Goal: Communication & Community: Answer question/provide support

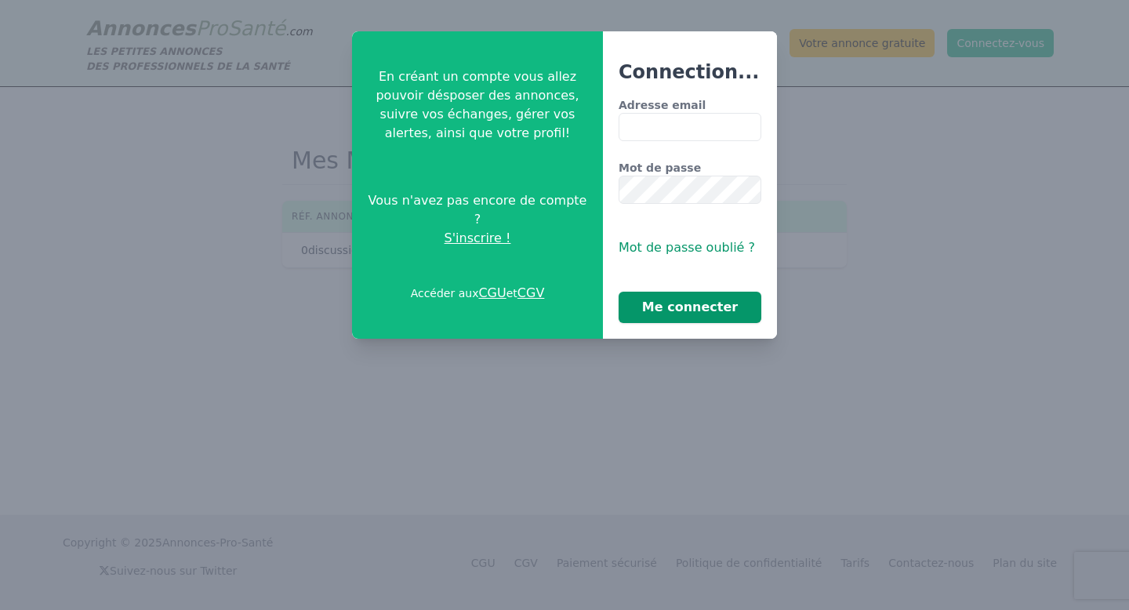
type input "**********"
click at [700, 305] on button "Me connecter" at bounding box center [690, 307] width 143 height 31
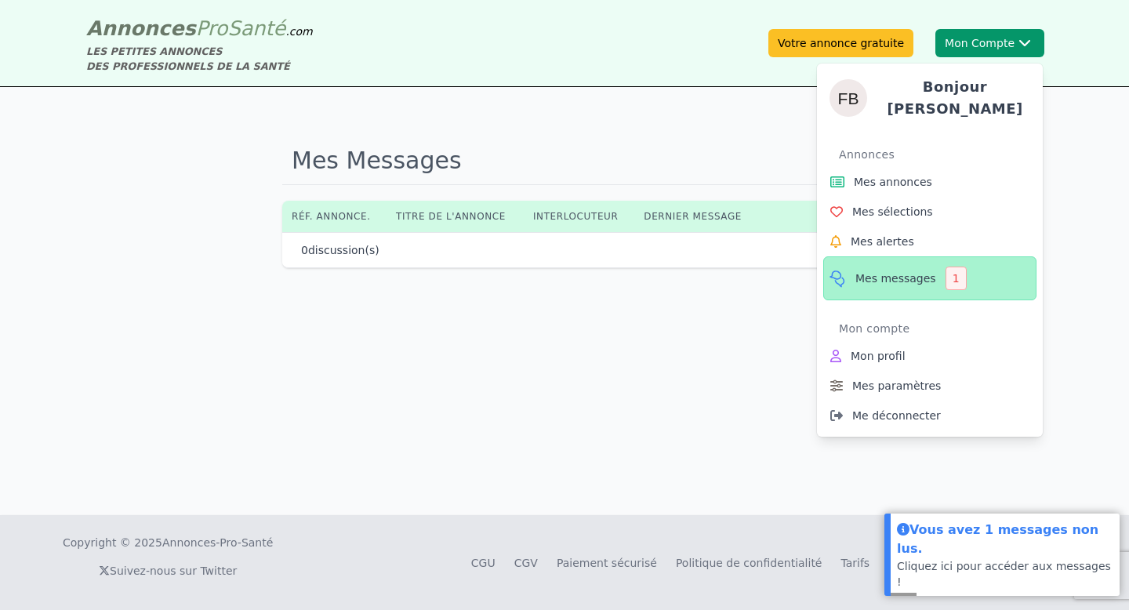
click at [914, 275] on span "Mes messages" at bounding box center [896, 279] width 81 height 16
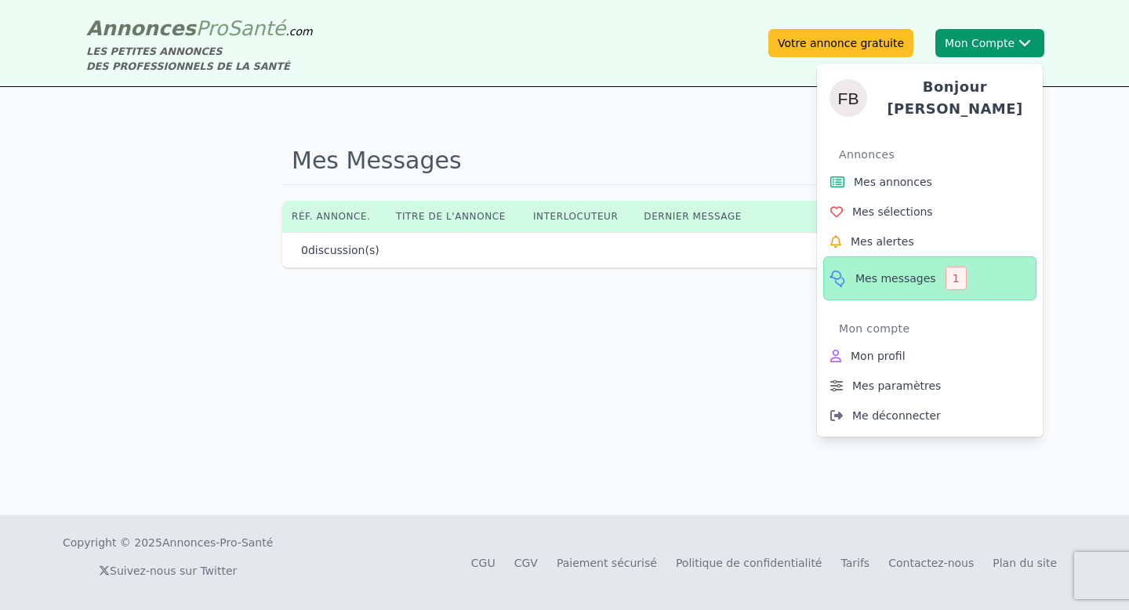
click at [914, 275] on span "Mes messages" at bounding box center [896, 279] width 81 height 16
click at [950, 276] on div "1" at bounding box center [956, 279] width 21 height 24
click at [892, 274] on span "Mes messages" at bounding box center [896, 279] width 81 height 16
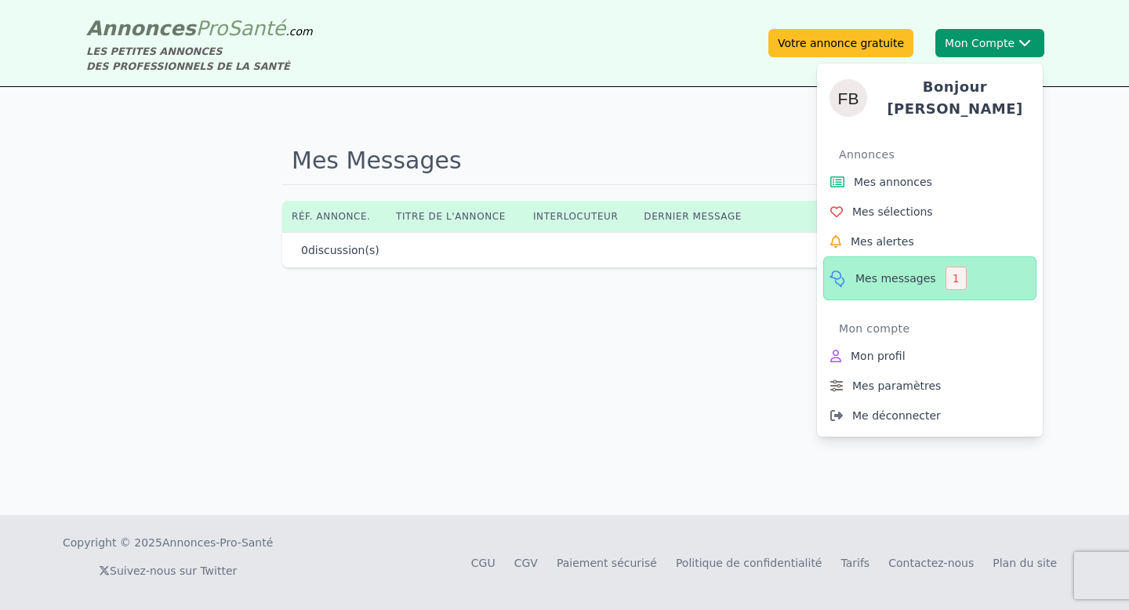
click at [895, 263] on link "Mes messages 1" at bounding box center [929, 278] width 213 height 44
click at [895, 262] on link "Mes messages 1" at bounding box center [929, 278] width 213 height 44
click at [935, 264] on link "Mes messages 1" at bounding box center [929, 278] width 213 height 44
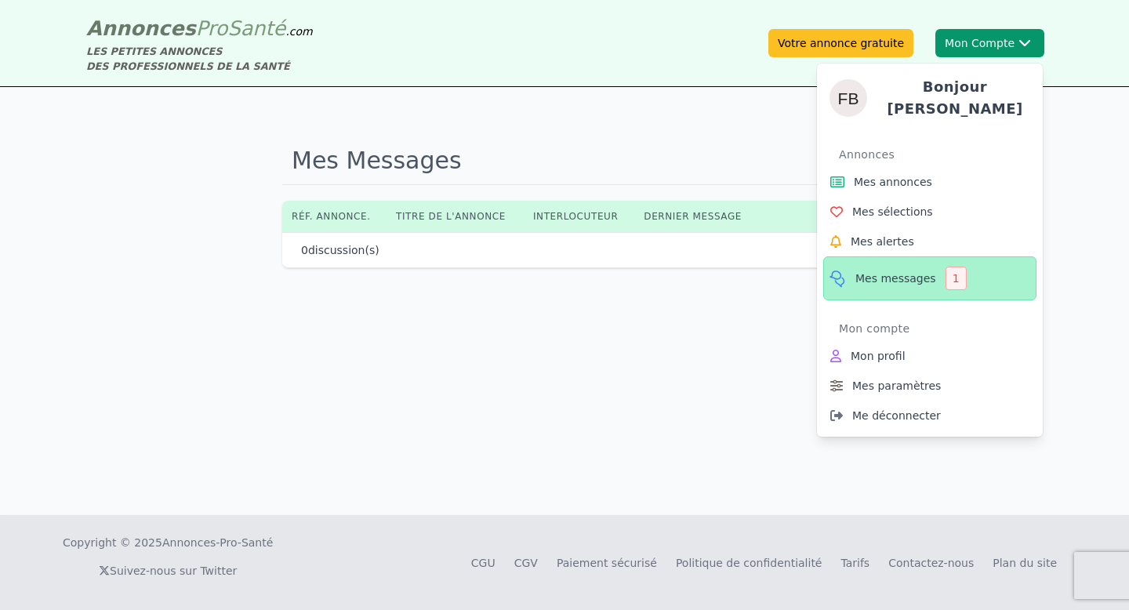
click at [935, 264] on link "Mes messages 1" at bounding box center [929, 278] width 213 height 44
click at [837, 269] on icon at bounding box center [838, 278] width 20 height 19
click at [955, 274] on div "1" at bounding box center [956, 279] width 21 height 24
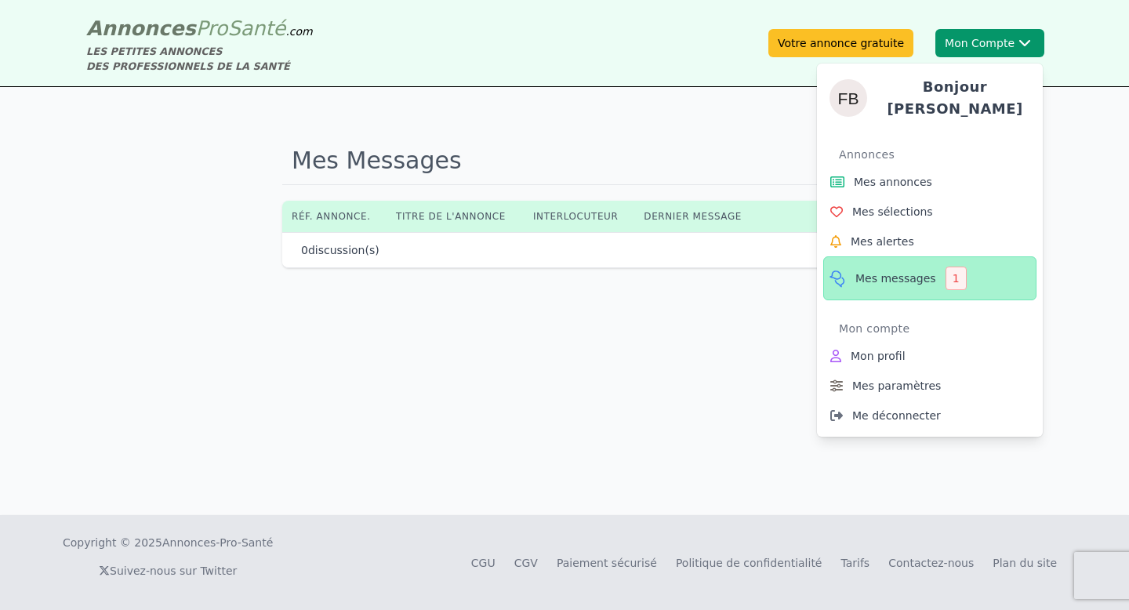
click at [955, 274] on div "1" at bounding box center [956, 279] width 21 height 24
click at [980, 38] on button "Mon Compte Bonjour [PERSON_NAME] annonces Mes sélections Mes alertes Mes messag…" at bounding box center [989, 43] width 109 height 28
click at [927, 174] on span "Mes annonces" at bounding box center [893, 182] width 78 height 16
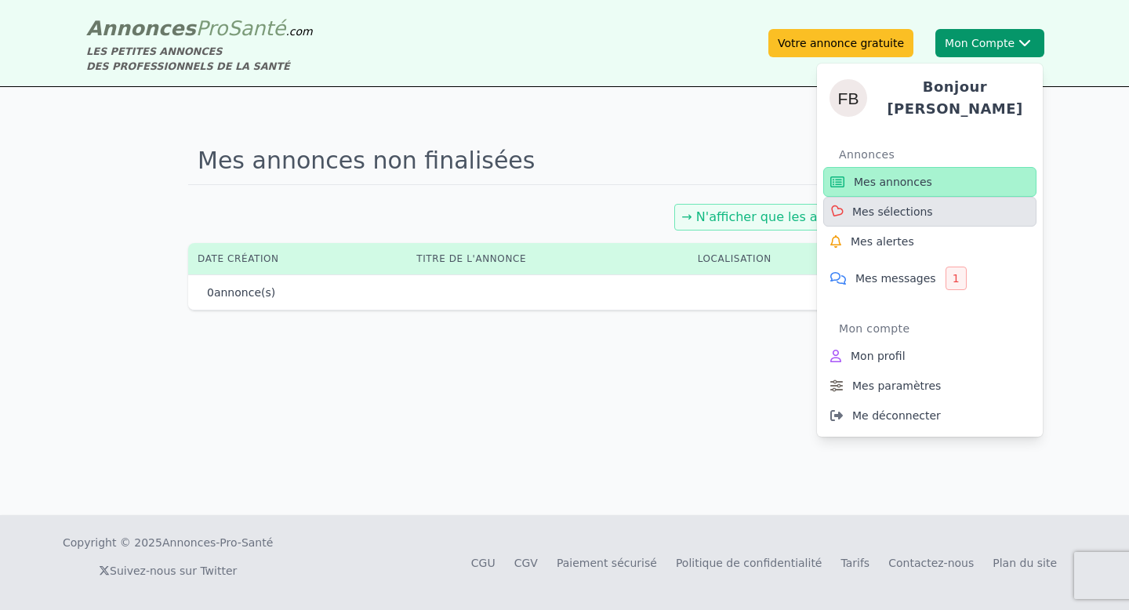
click at [925, 204] on span "Mes sélections" at bounding box center [892, 212] width 81 height 16
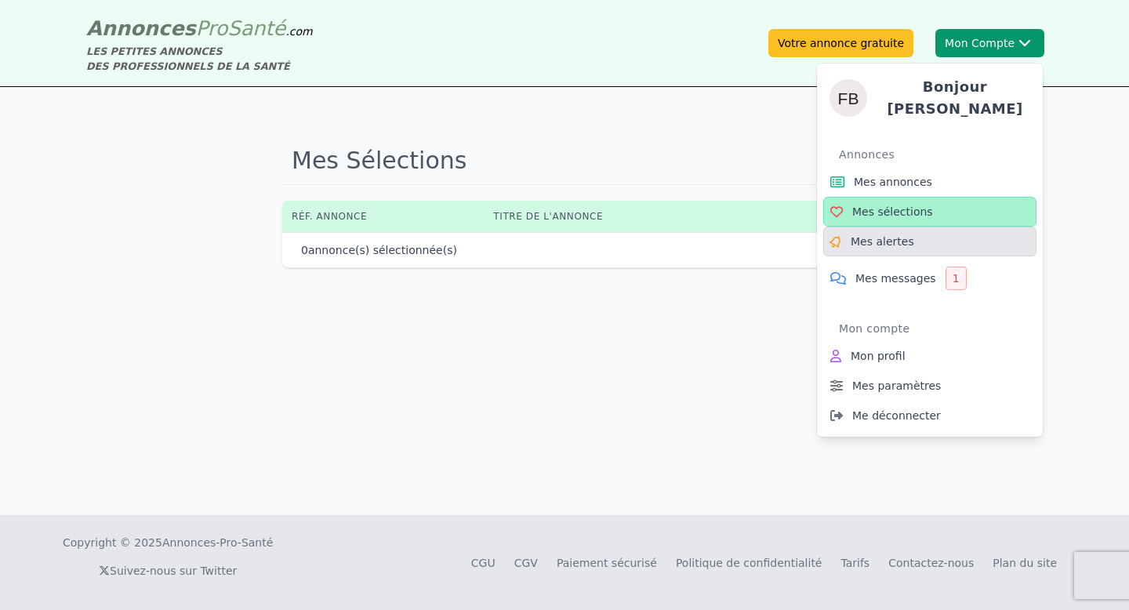
click at [921, 238] on link "Mes alertes" at bounding box center [929, 242] width 213 height 30
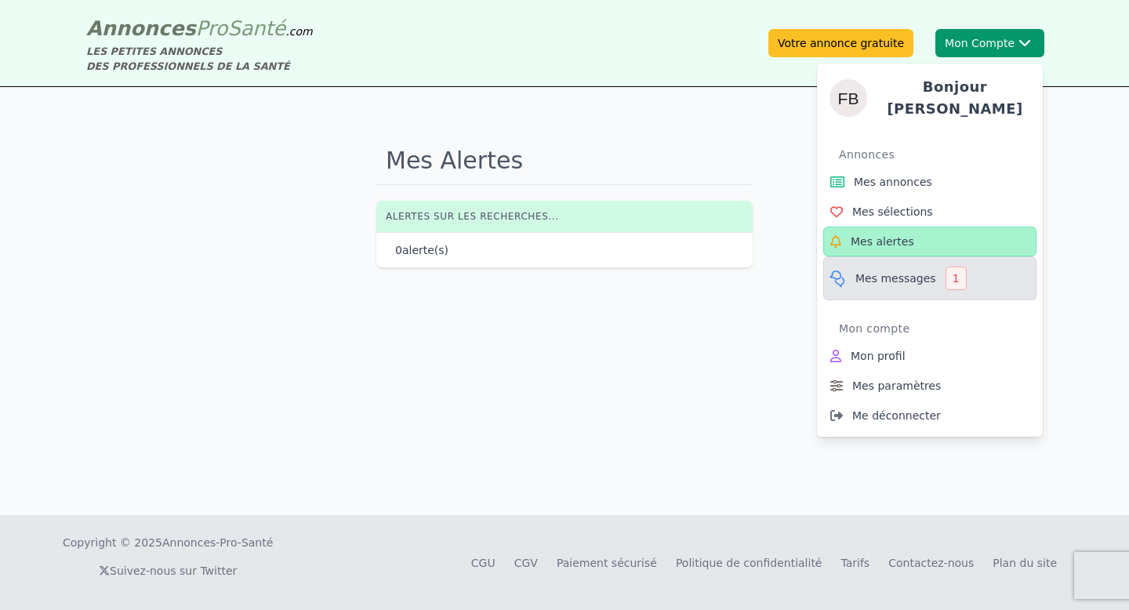
click at [841, 271] on icon at bounding box center [838, 278] width 20 height 19
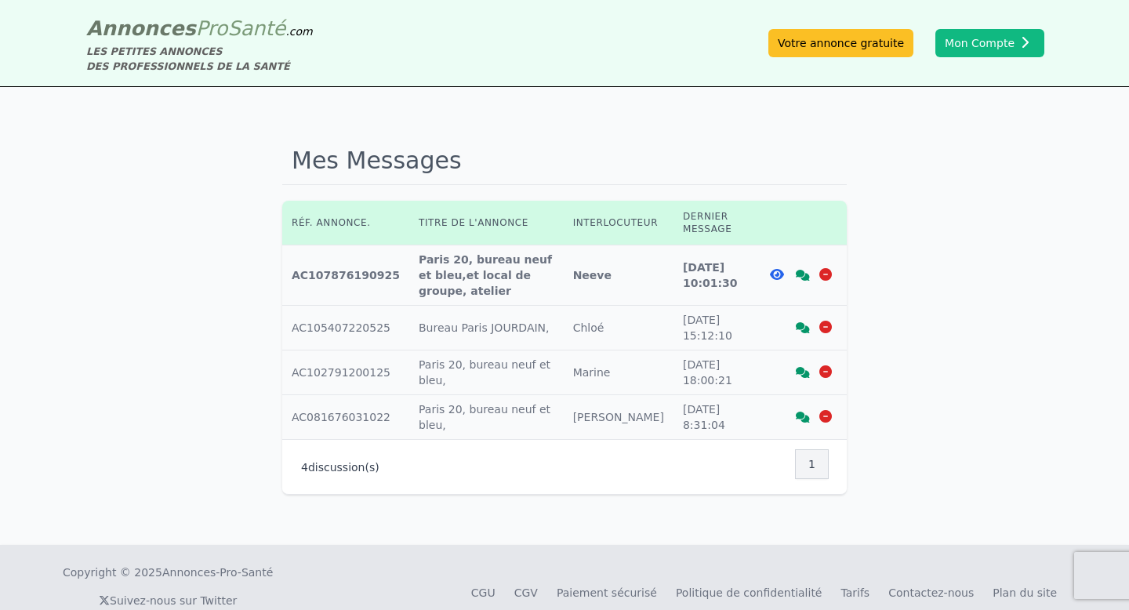
click at [801, 277] on icon at bounding box center [803, 275] width 14 height 11
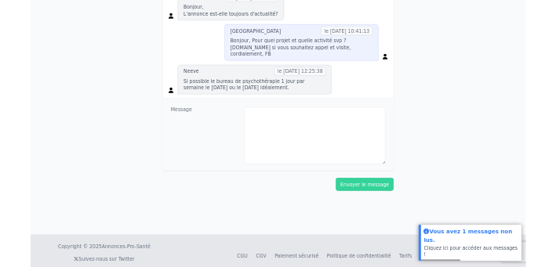
scroll to position [397, 0]
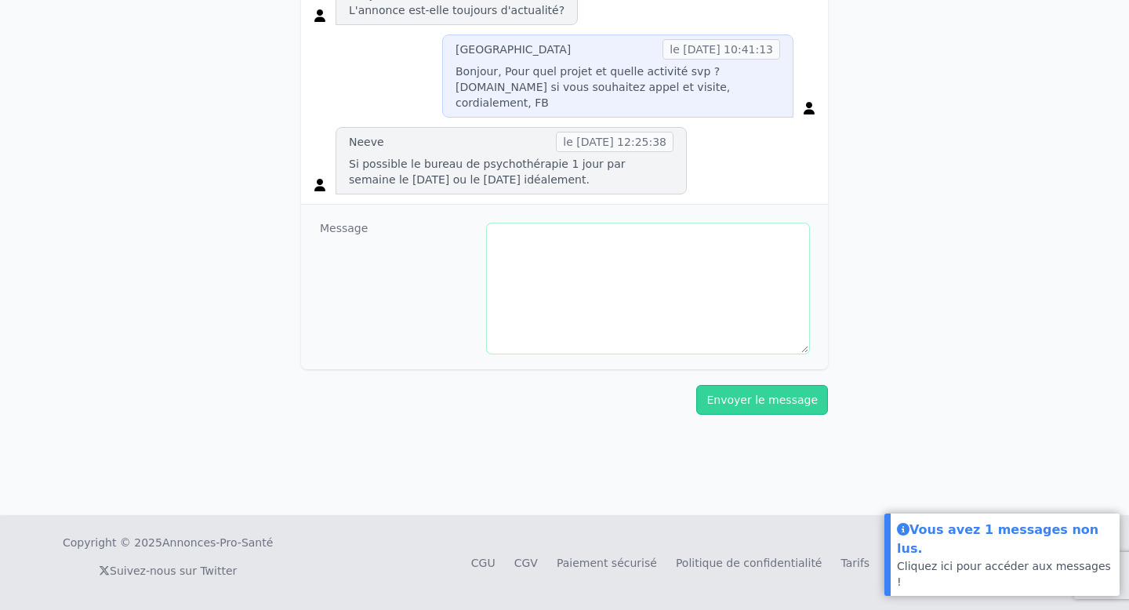
click at [592, 225] on textarea at bounding box center [648, 288] width 322 height 130
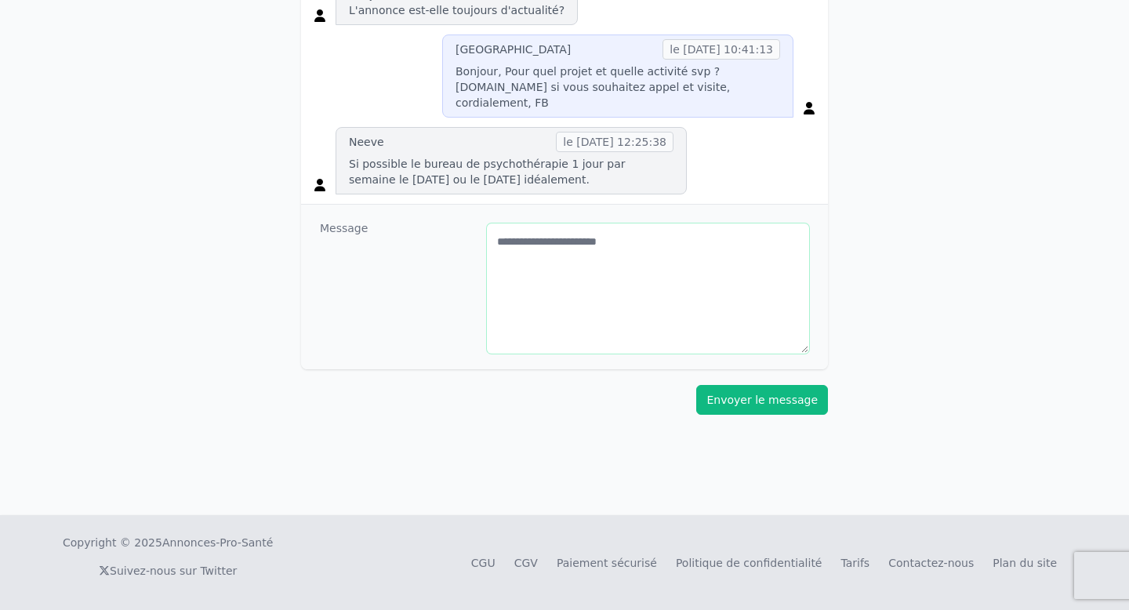
type textarea "**********"
click at [772, 404] on button "Envoyer le message" at bounding box center [762, 400] width 132 height 30
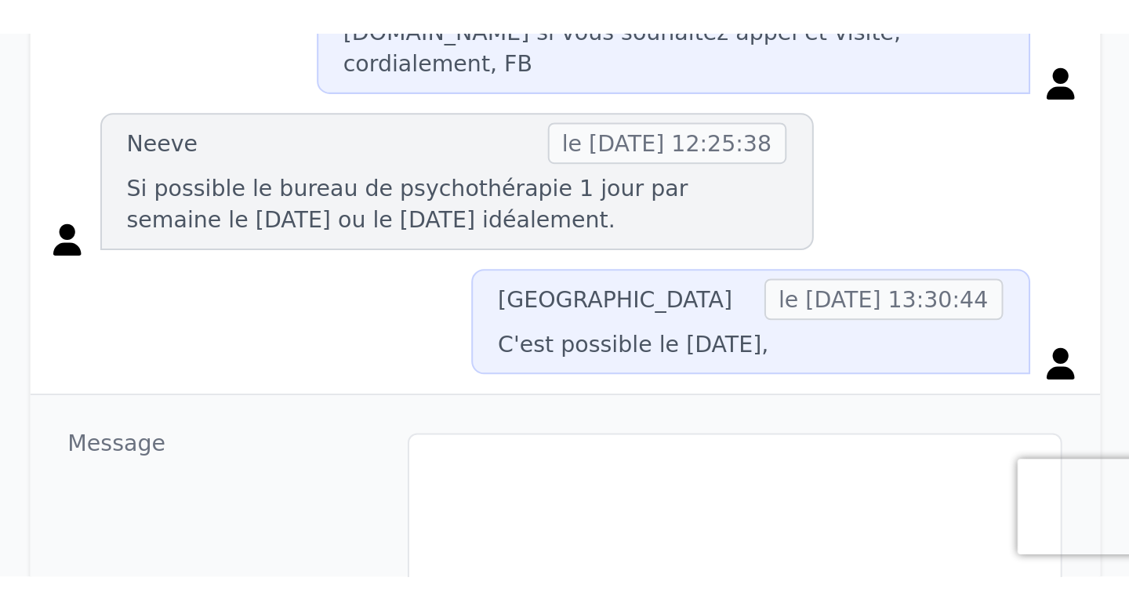
scroll to position [362, 0]
